Goal: Ask a question

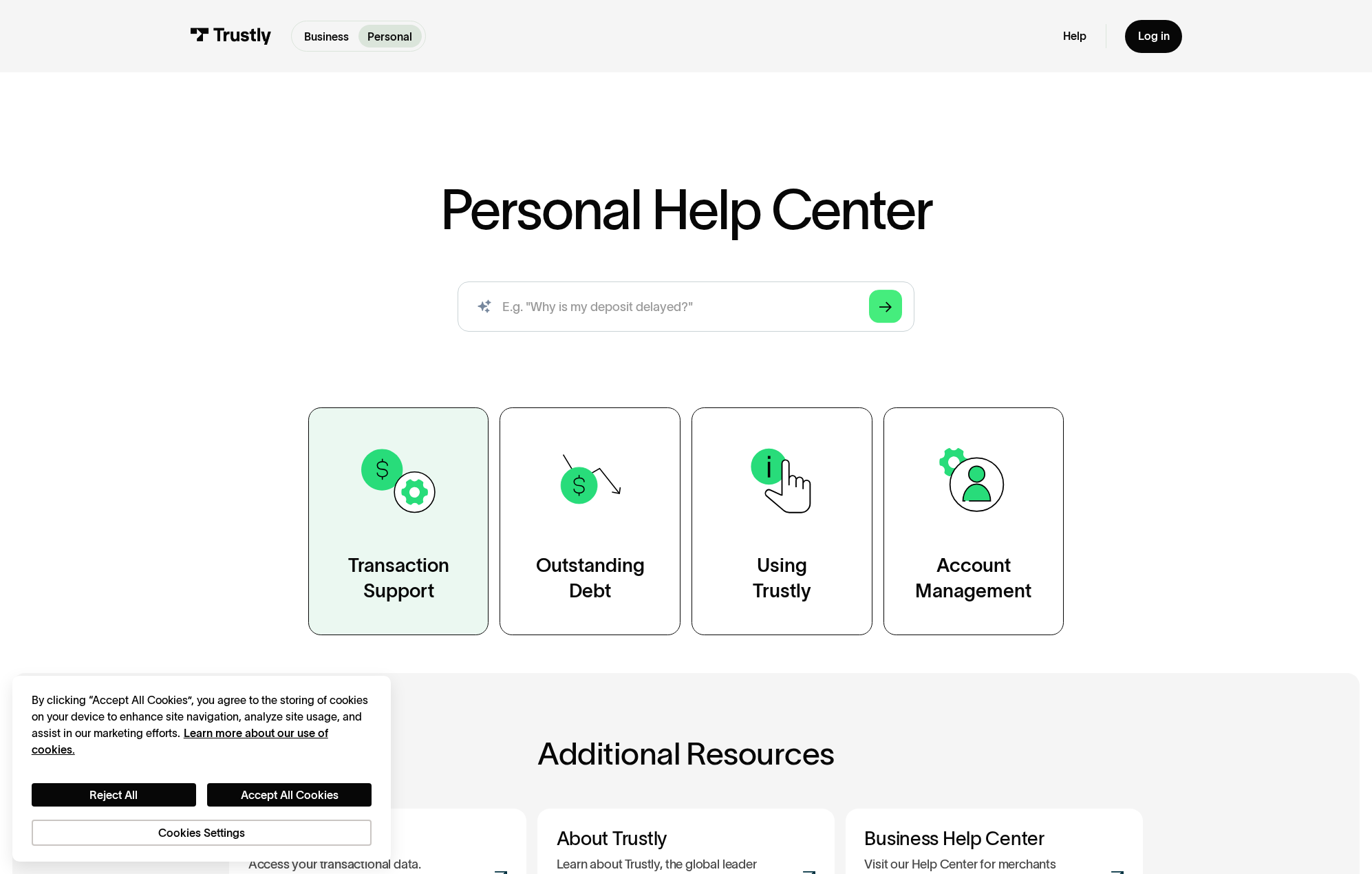
click at [337, 486] on link "Transaction Support" at bounding box center [398, 522] width 181 height 228
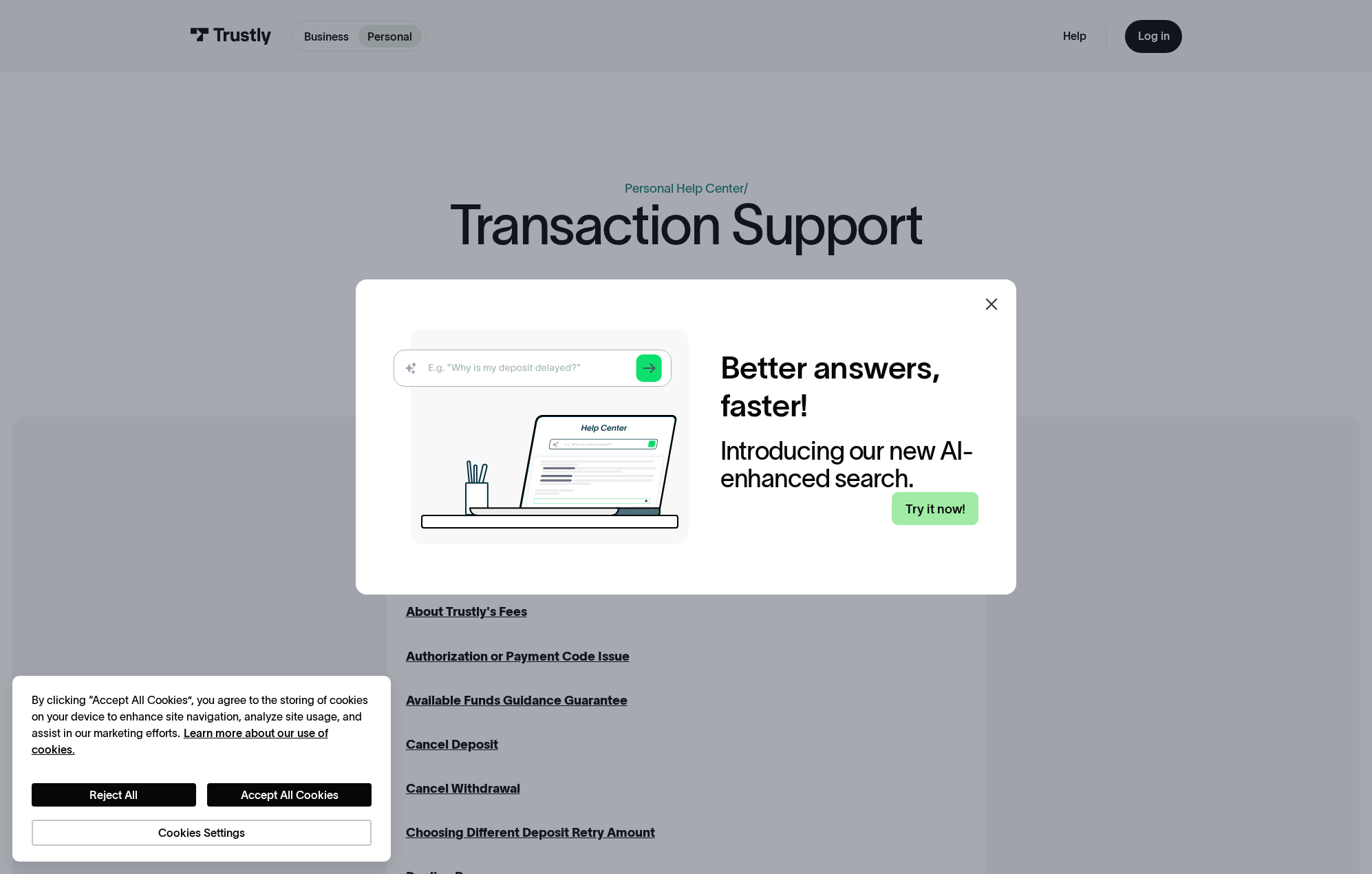
click at [976, 518] on link "Try it now!" at bounding box center [935, 509] width 86 height 33
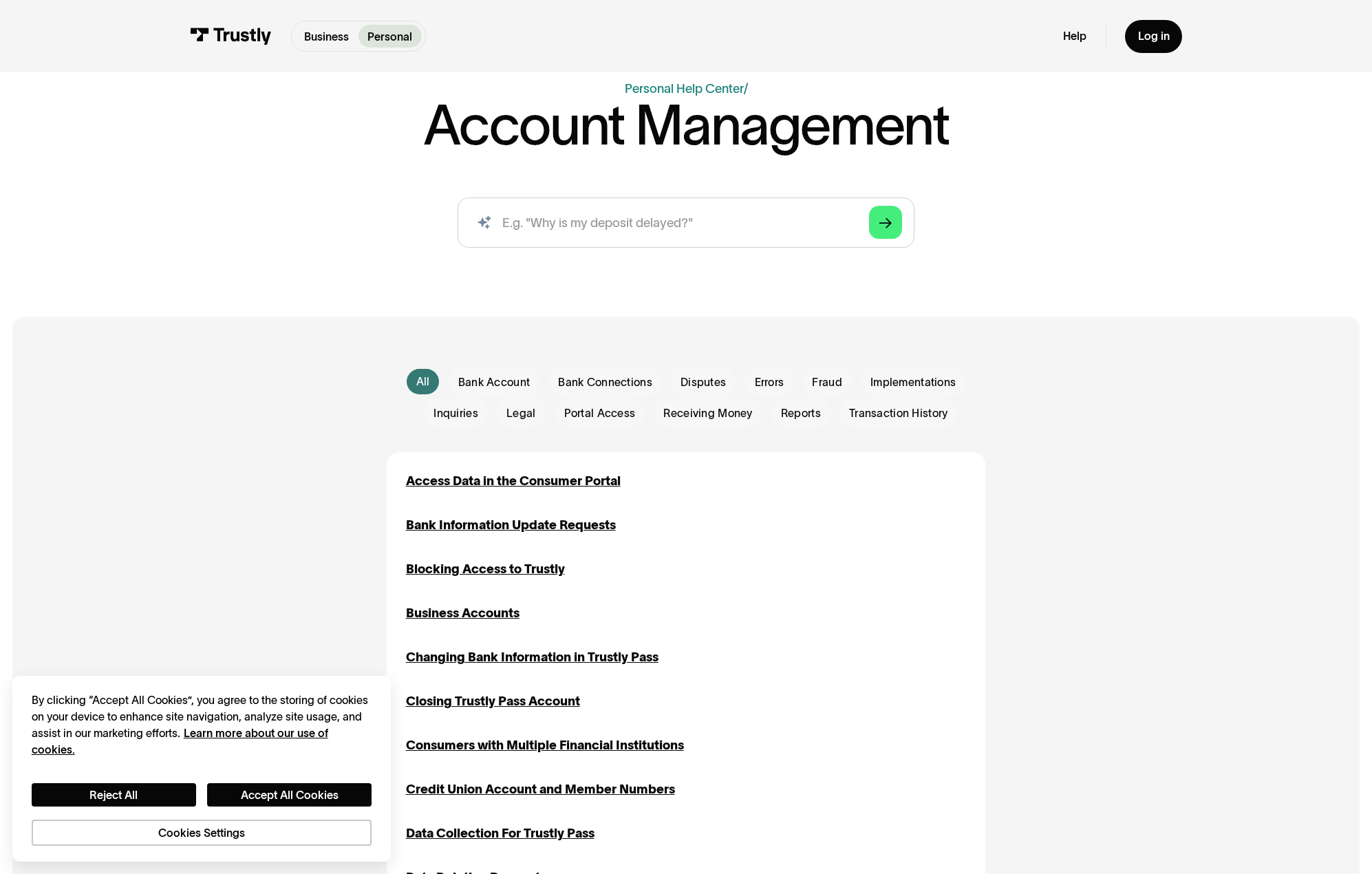
scroll to position [69, 0]
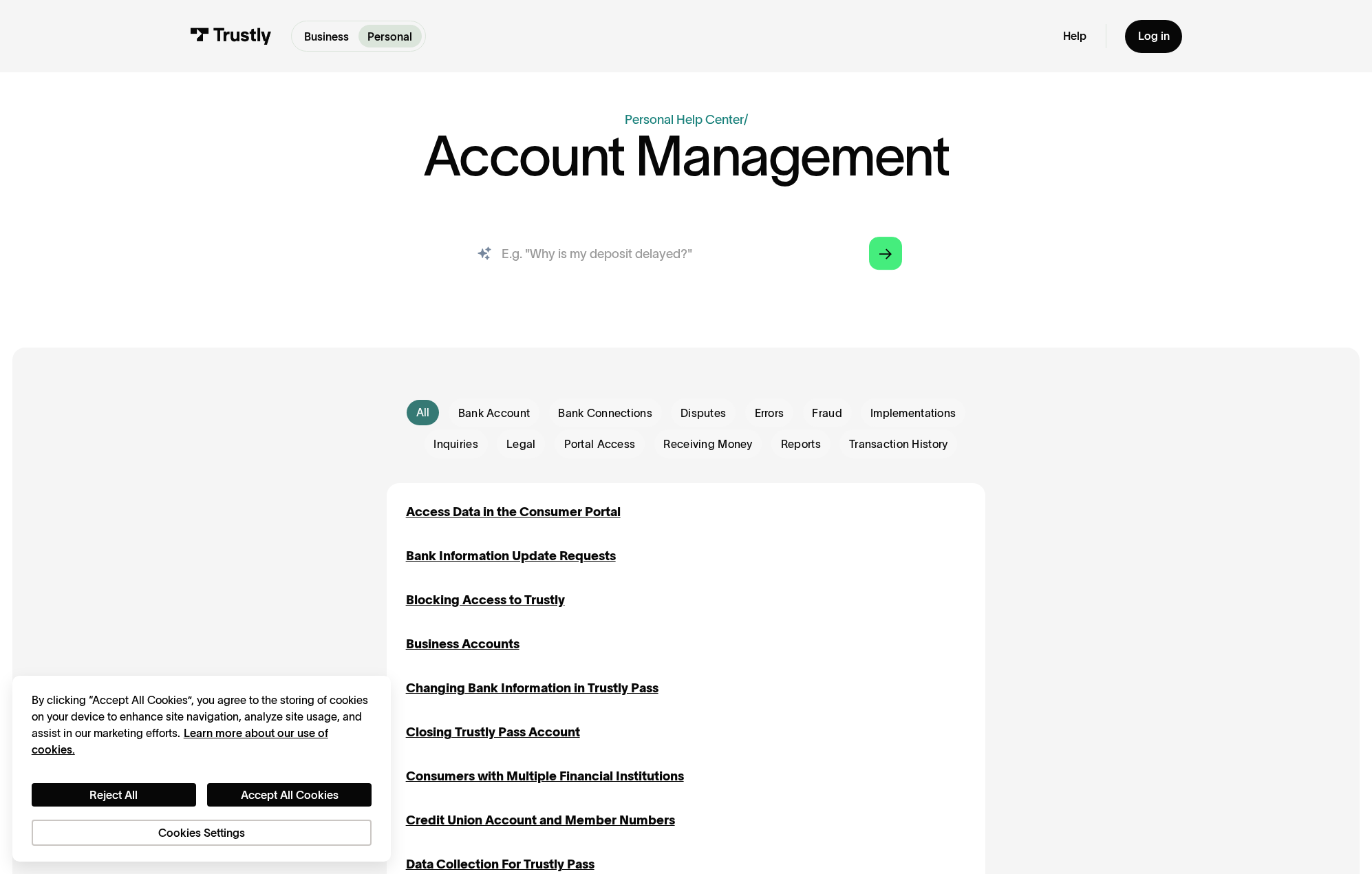
click at [766, 232] on input "search" at bounding box center [686, 253] width 457 height 51
click at [762, 240] on input "search" at bounding box center [686, 253] width 457 height 51
type input "will not accept my account on wells fargo"
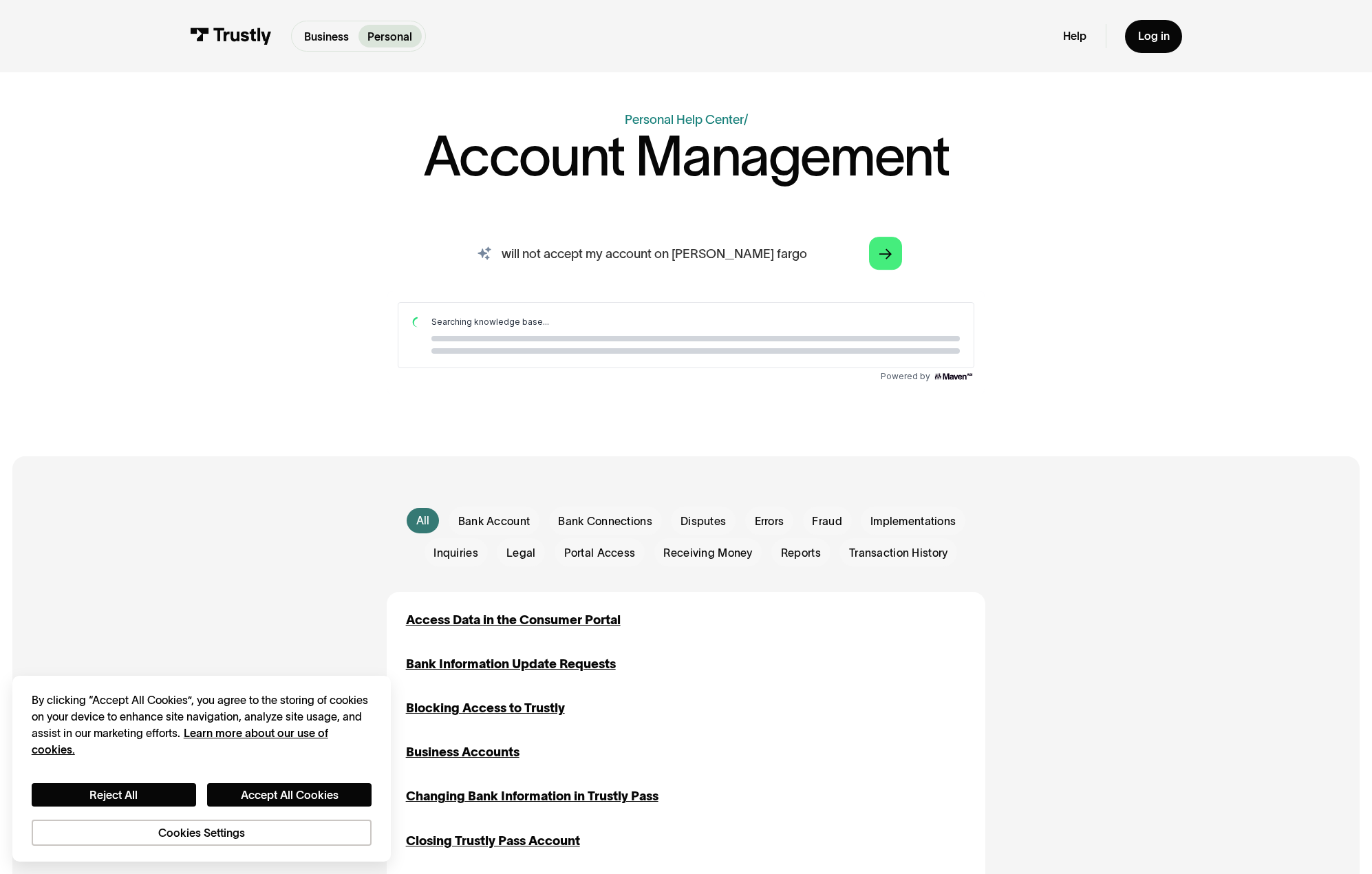
scroll to position [0, 0]
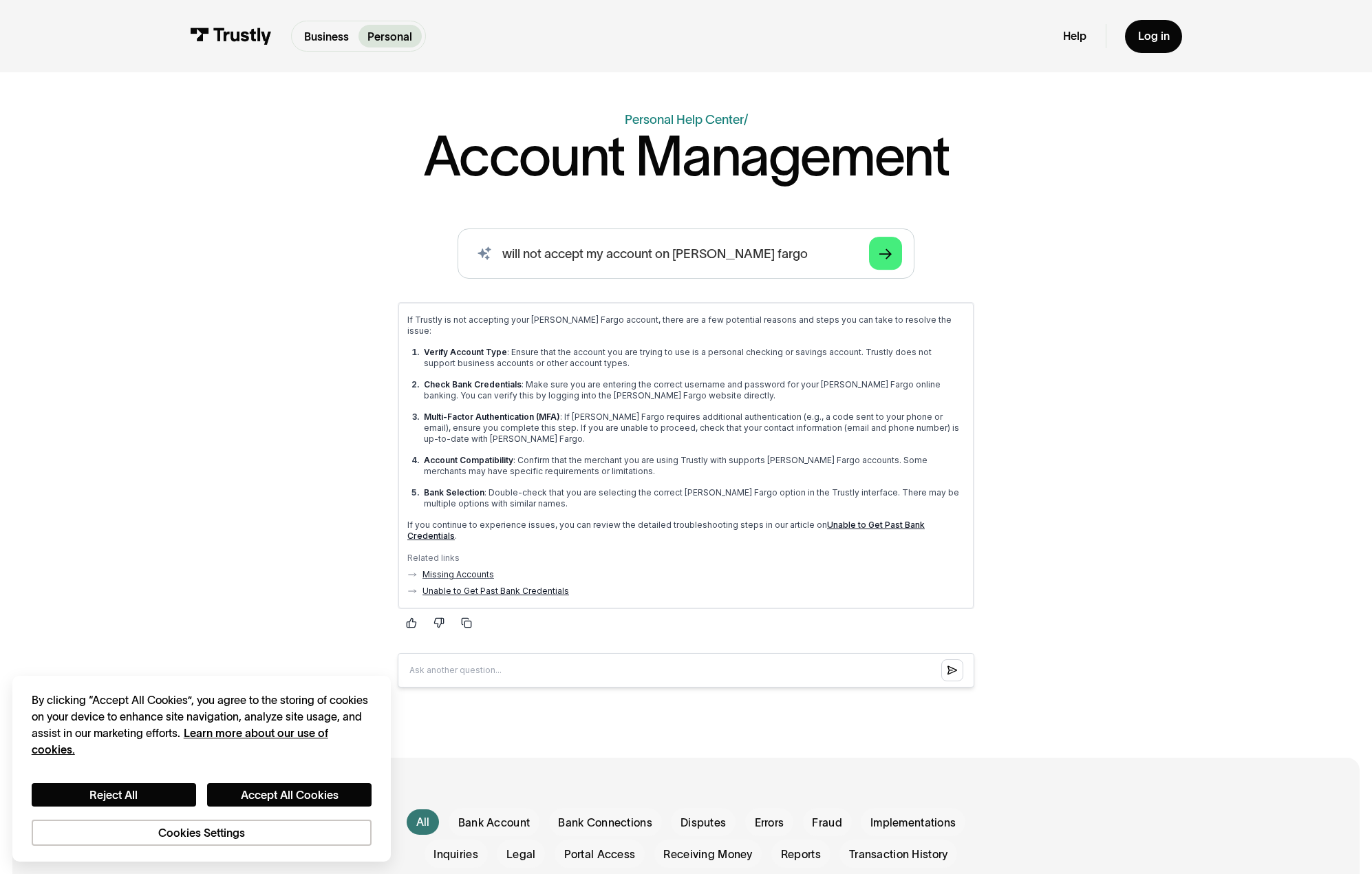
click at [525, 585] on link "Unable to Get Past Bank Credentials" at bounding box center [495, 591] width 146 height 11
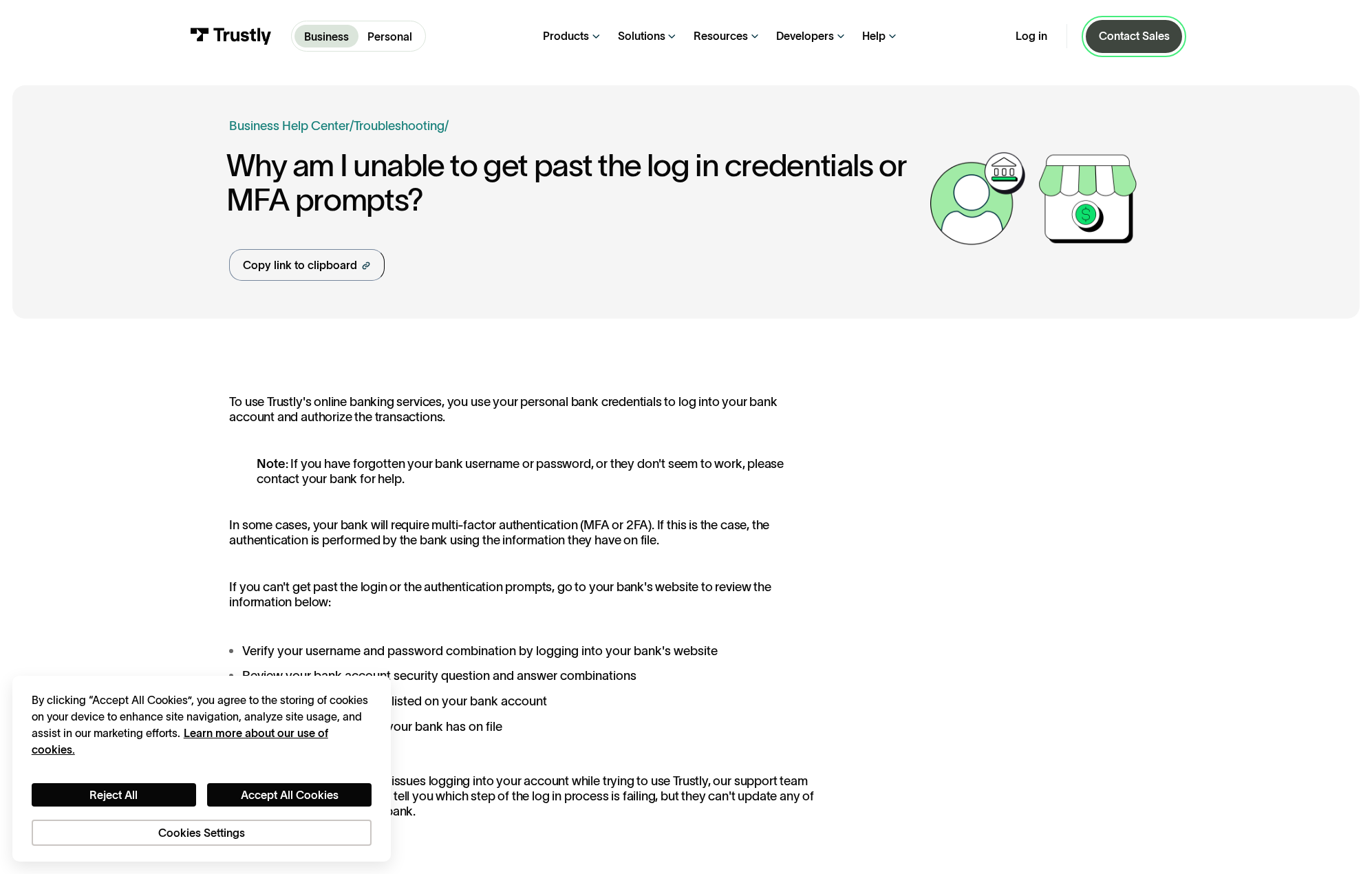
click at [1129, 35] on div "Contact Sales" at bounding box center [1134, 36] width 71 height 15
